Goal: Information Seeking & Learning: Find contact information

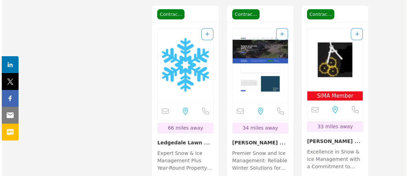
scroll to position [956, 0]
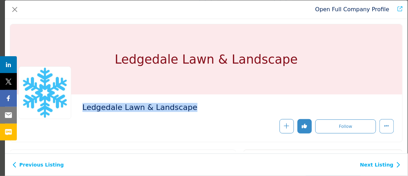
drag, startPoint x: 82, startPoint y: 107, endPoint x: 190, endPoint y: 108, distance: 107.6
click at [190, 108] on h2 "Ledgedale Lawn & Landscape" at bounding box center [178, 107] width 193 height 9
copy h2 "Ledgedale Lawn & Landscape"
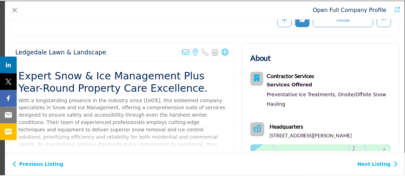
scroll to position [95, 0]
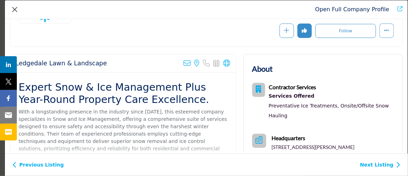
click at [15, 13] on div "Open Full Company Profile" at bounding box center [206, 9] width 402 height 19
click at [16, 12] on button "Close" at bounding box center [15, 10] width 10 height 10
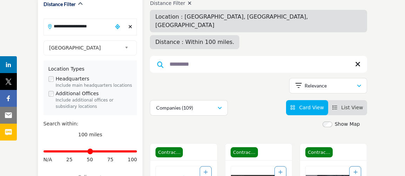
scroll to position [63, 0]
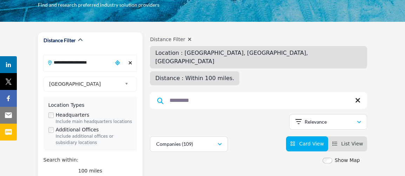
click at [131, 64] on icon "Clear search location" at bounding box center [130, 62] width 4 height 5
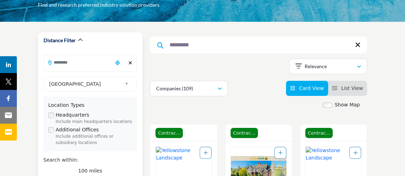
drag, startPoint x: 92, startPoint y: 68, endPoint x: 86, endPoint y: 68, distance: 6.0
click at [92, 68] on input "Search Location" at bounding box center [78, 62] width 69 height 14
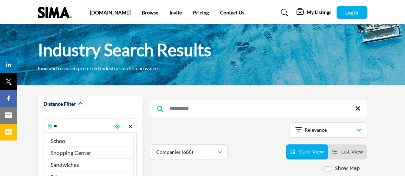
type input "*"
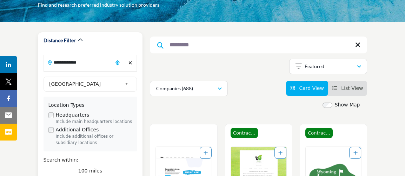
scroll to position [32, 0]
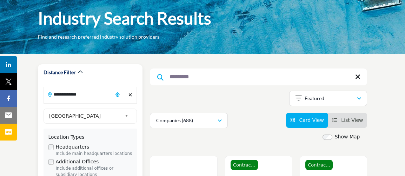
drag, startPoint x: 99, startPoint y: 91, endPoint x: 96, endPoint y: 96, distance: 5.8
click at [96, 96] on input "**********" at bounding box center [78, 94] width 69 height 14
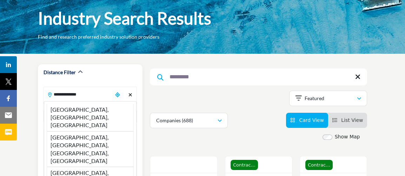
click at [91, 109] on li "[GEOGRAPHIC_DATA], [GEOGRAPHIC_DATA], [GEOGRAPHIC_DATA]" at bounding box center [90, 117] width 87 height 27
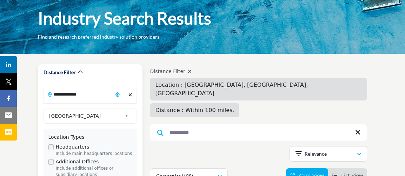
type input "**********"
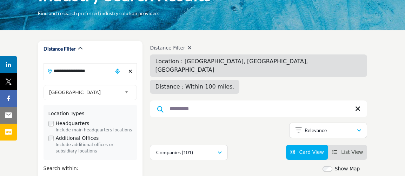
scroll to position [95, 0]
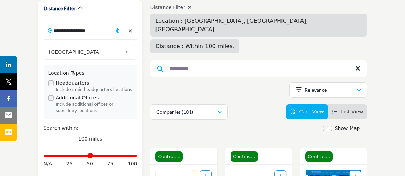
drag, startPoint x: 232, startPoint y: 78, endPoint x: 219, endPoint y: 65, distance: 18.1
click at [230, 75] on div "Distance Filter Location : [GEOGRAPHIC_DATA], [GEOGRAPHIC_DATA], [GEOGRAPHIC_DA…" at bounding box center [258, 59] width 217 height 119
drag, startPoint x: 210, startPoint y: 76, endPoint x: 209, endPoint y: 84, distance: 7.4
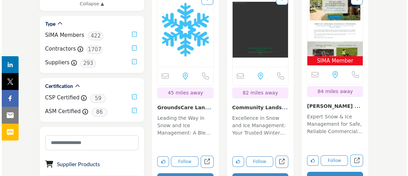
scroll to position [287, 0]
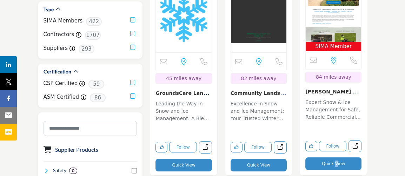
drag, startPoint x: 336, startPoint y: 144, endPoint x: 334, endPoint y: 140, distance: 4.1
click at [336, 143] on div "SIMA Member 84 miles away Quick View" at bounding box center [333, 74] width 67 height 202
click at [333, 157] on button "Quick View" at bounding box center [333, 163] width 56 height 13
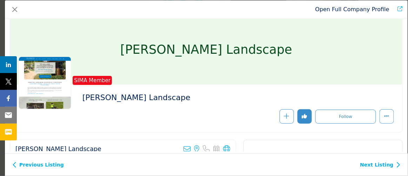
scroll to position [0, 0]
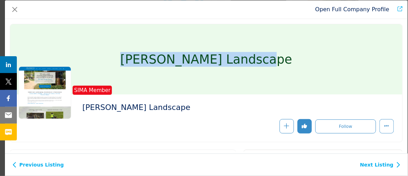
drag, startPoint x: 134, startPoint y: 59, endPoint x: 269, endPoint y: 57, distance: 134.3
click at [269, 57] on div "[PERSON_NAME] Landscape" at bounding box center [206, 59] width 392 height 70
copy h1 "[PERSON_NAME] Landscape"
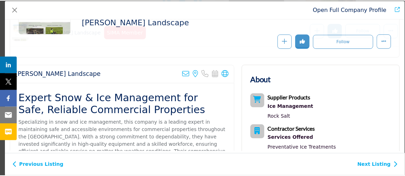
scroll to position [156, 0]
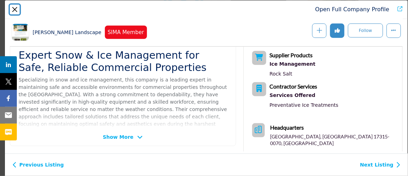
click at [18, 11] on button "Close" at bounding box center [15, 10] width 10 height 10
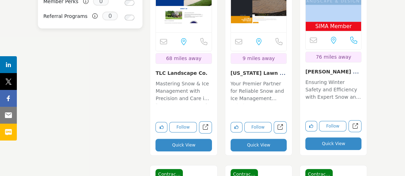
scroll to position [738, 0]
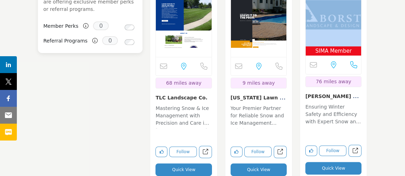
drag, startPoint x: 337, startPoint y: 11, endPoint x: 138, endPoint y: 36, distance: 200.0
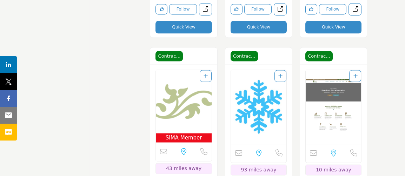
scroll to position [2970, 0]
